Goal: Transaction & Acquisition: Purchase product/service

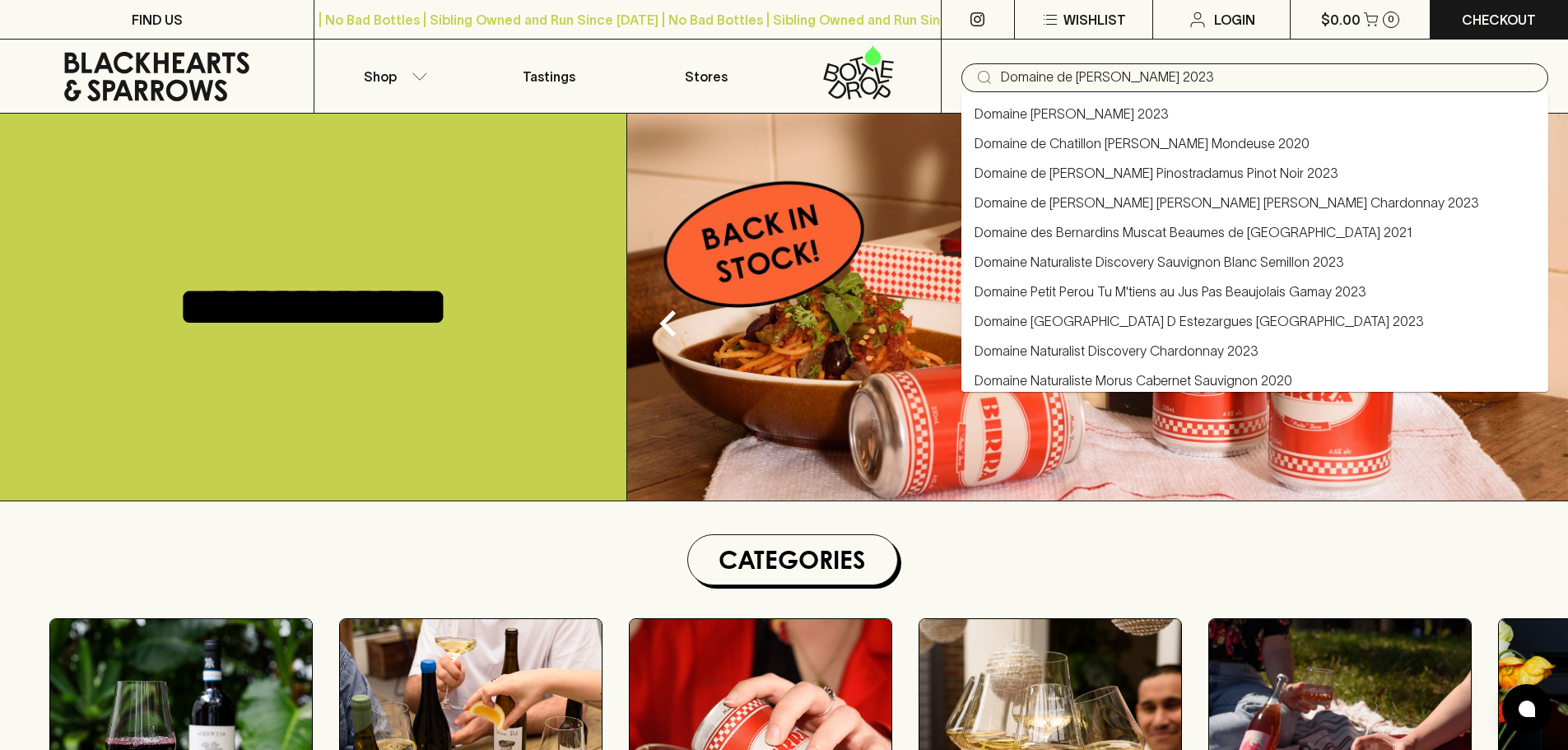
click at [1085, 110] on link "Domaine [PERSON_NAME] 2023" at bounding box center [1072, 113] width 195 height 20
type input "Domaine [PERSON_NAME] 2023"
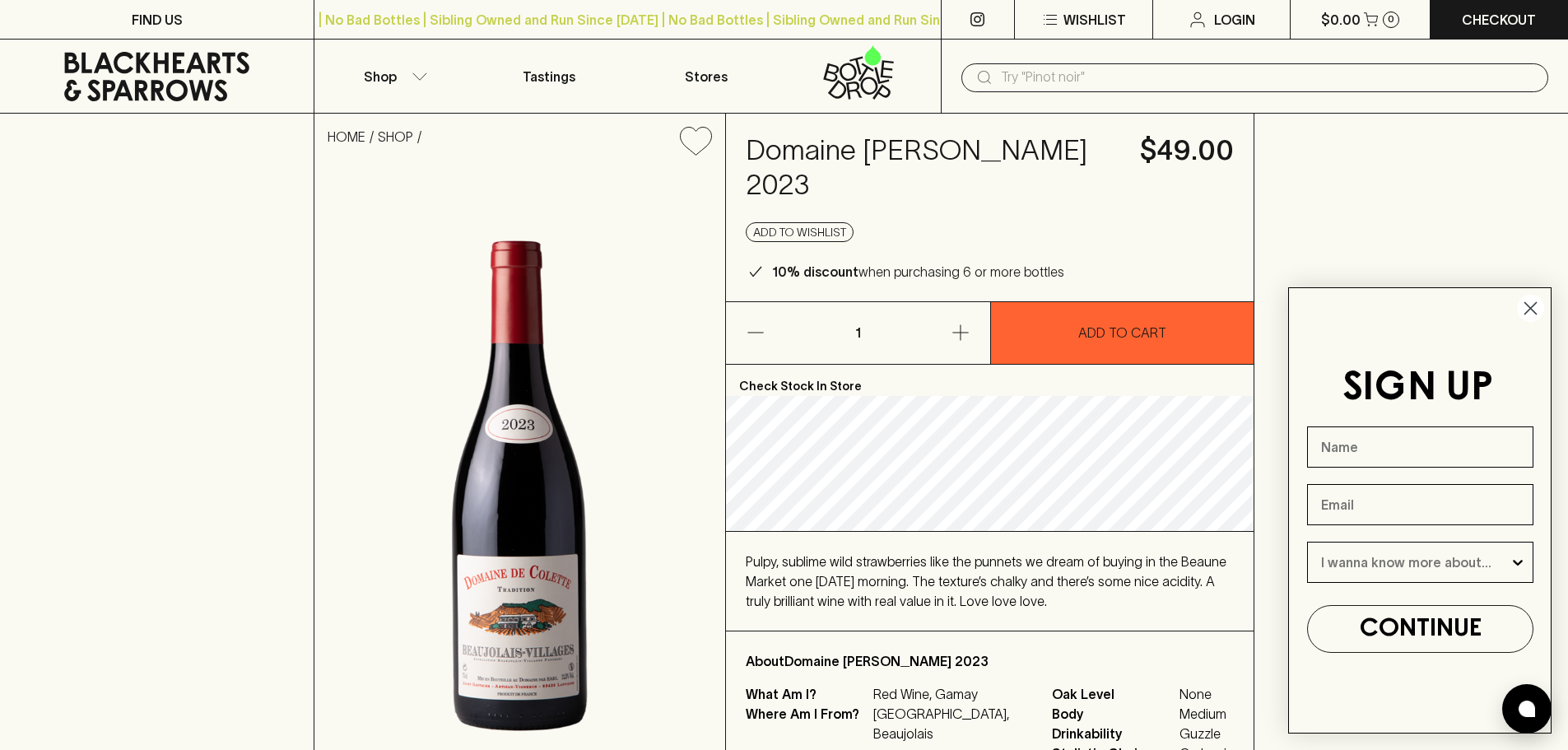
click at [1543, 305] on circle "Close dialog" at bounding box center [1531, 308] width 27 height 27
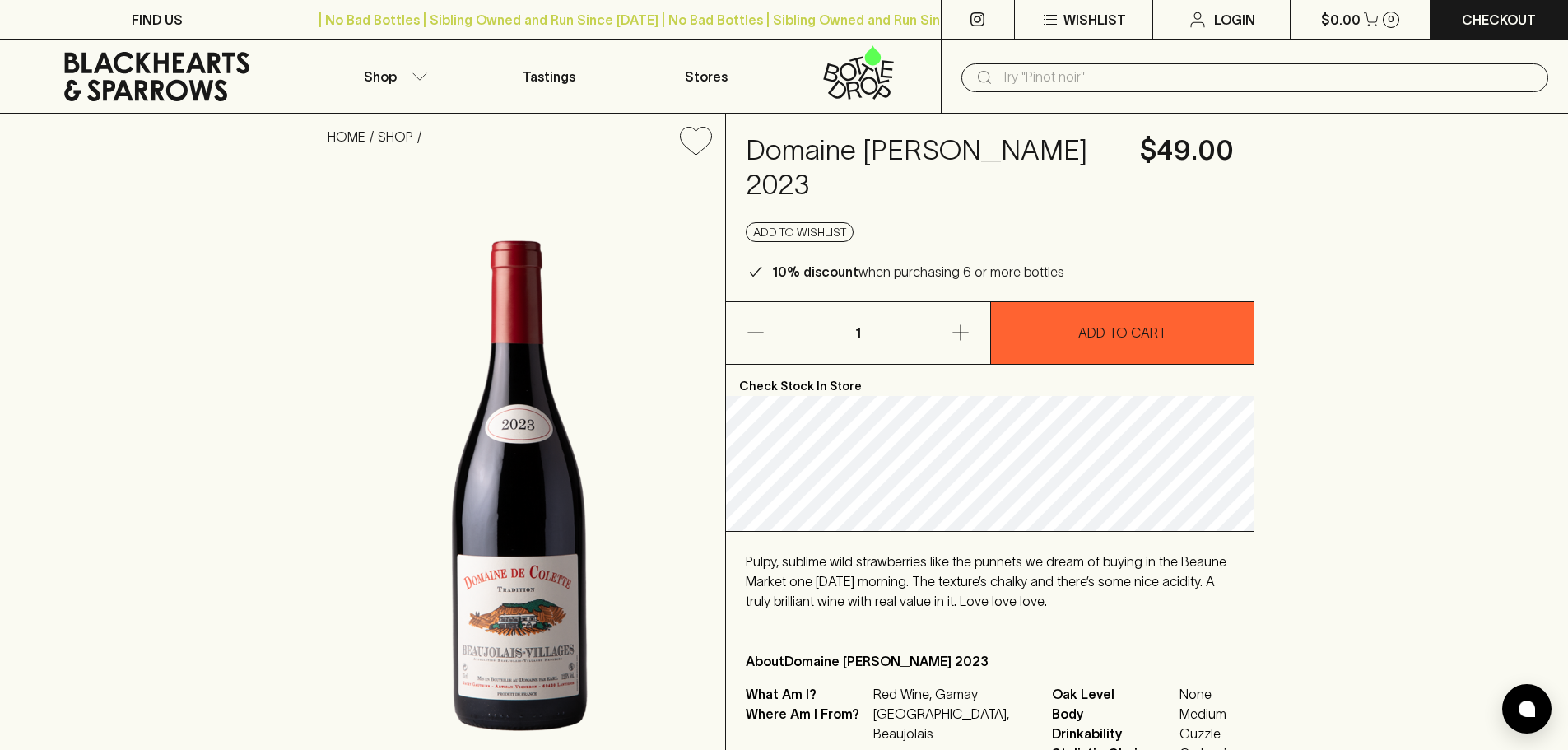
click at [205, 57] on icon at bounding box center [157, 76] width 289 height 50
